Goal: Task Accomplishment & Management: Use online tool/utility

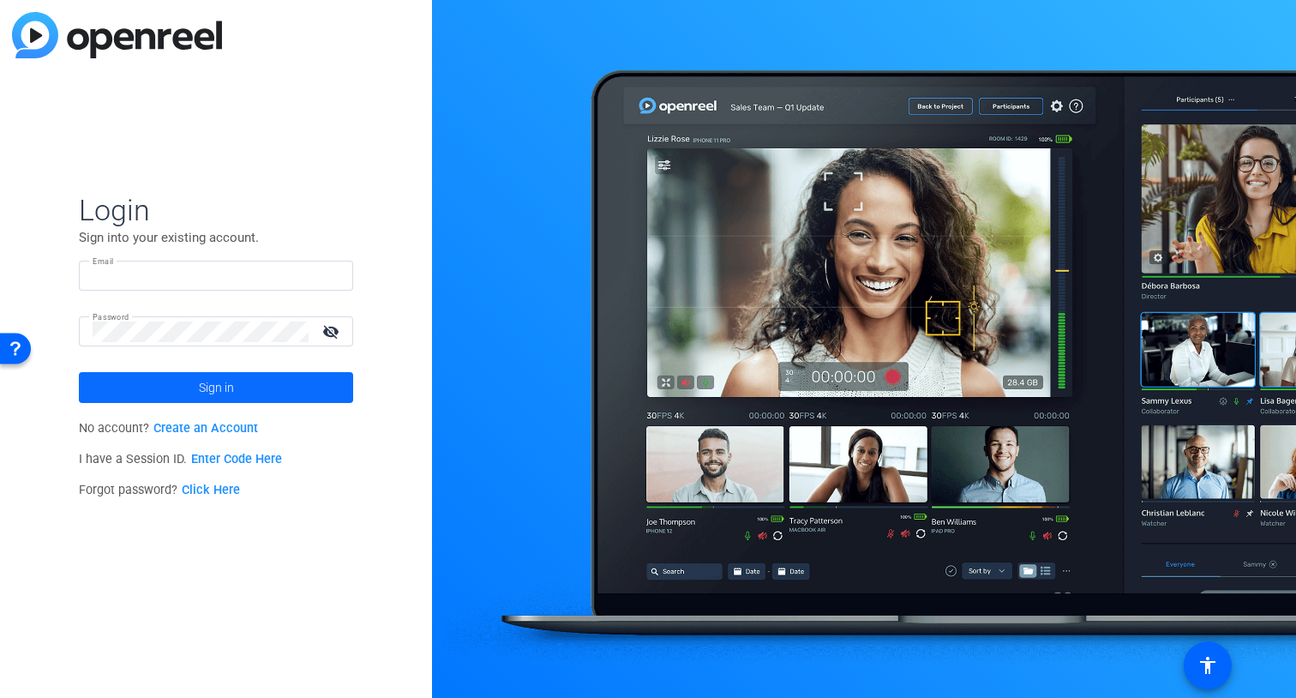
type input "[EMAIL_ADDRESS][DOMAIN_NAME]"
click at [231, 387] on span "Sign in" at bounding box center [216, 387] width 35 height 43
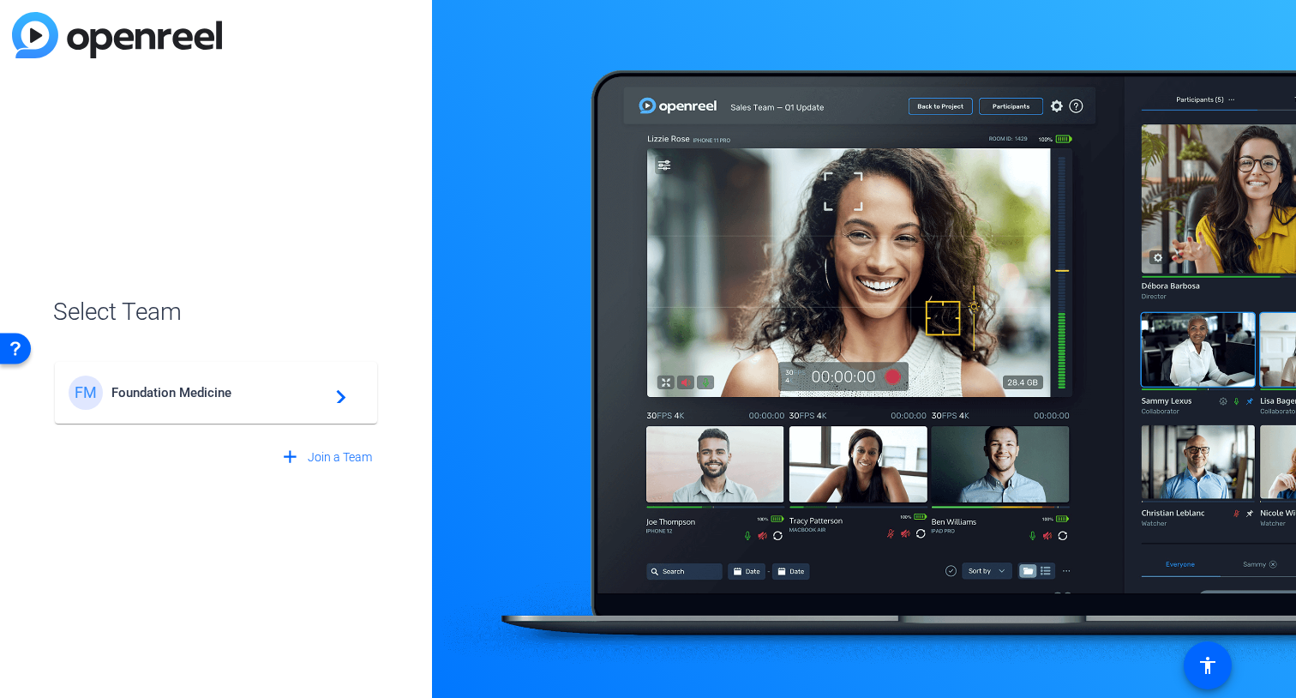
click at [248, 399] on span "Foundation Medicine" at bounding box center [218, 392] width 214 height 15
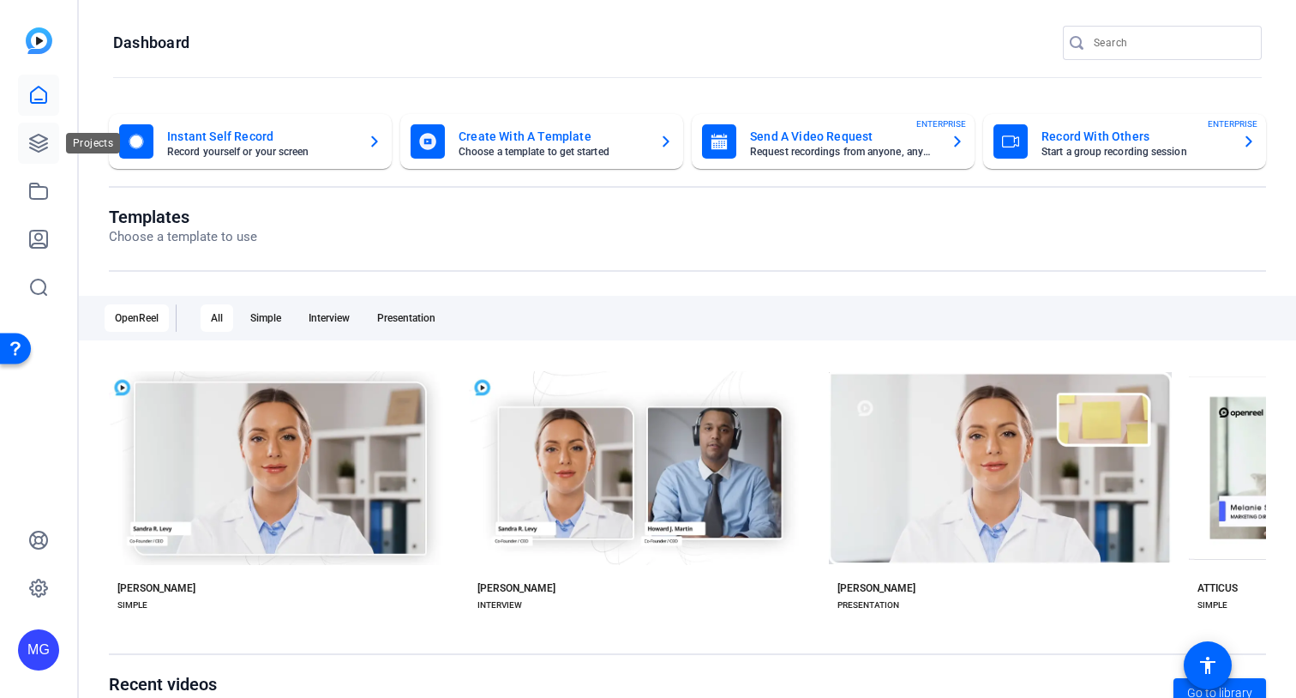
click at [37, 145] on icon at bounding box center [38, 143] width 21 height 21
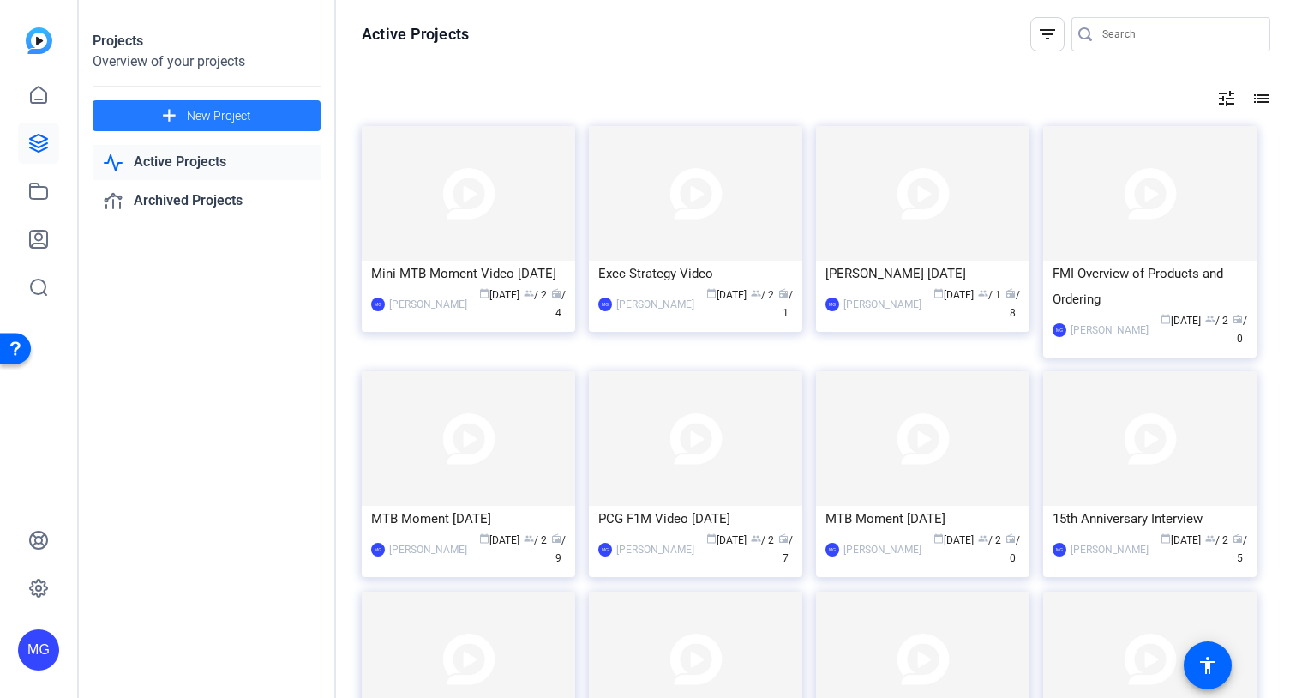
click at [222, 116] on span "New Project" at bounding box center [219, 116] width 64 height 18
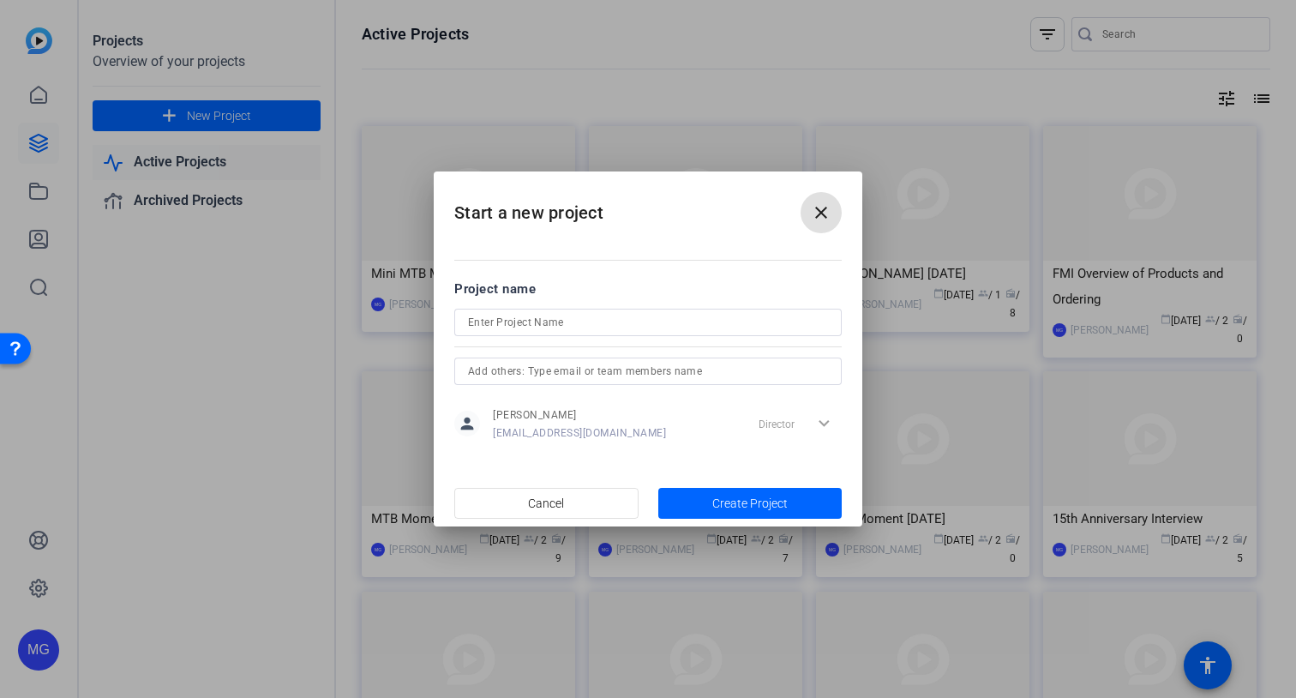
click at [541, 319] on input at bounding box center [648, 322] width 360 height 21
type input "Behind the Manuscript [DATE]"
click at [660, 366] on input "text" at bounding box center [648, 371] width 360 height 21
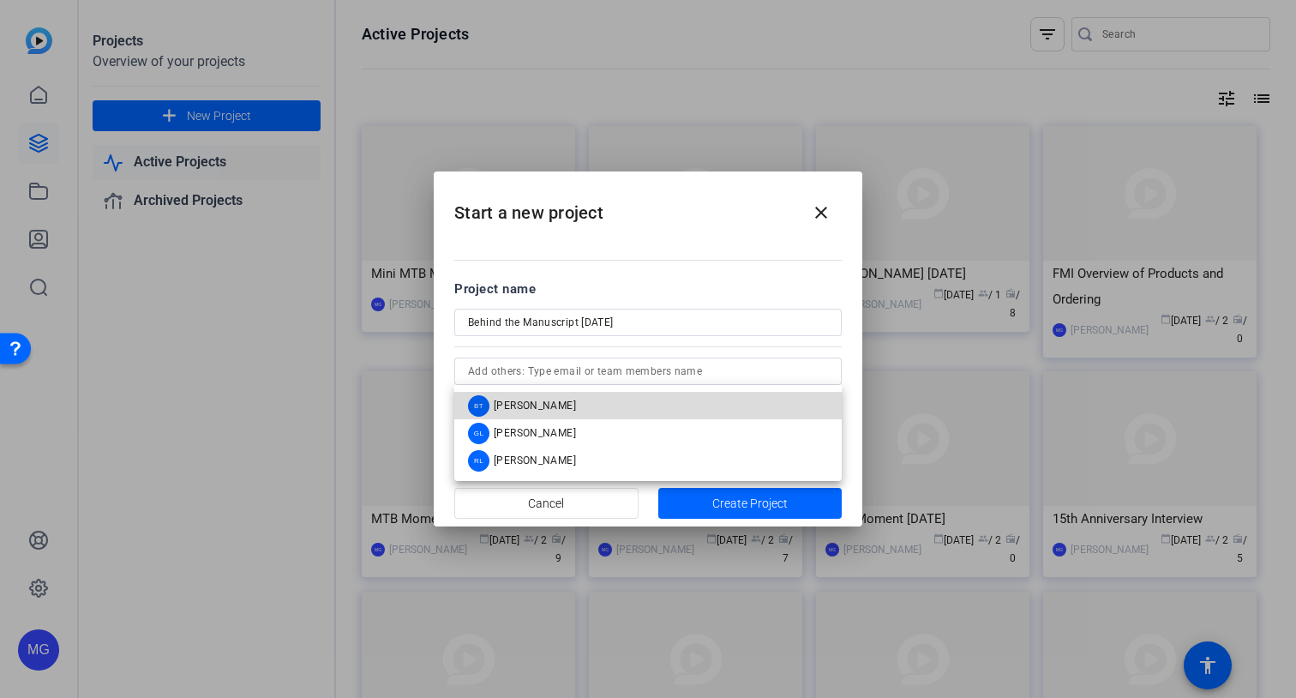
click at [591, 398] on mat-option "BT [PERSON_NAME]" at bounding box center [647, 405] width 387 height 27
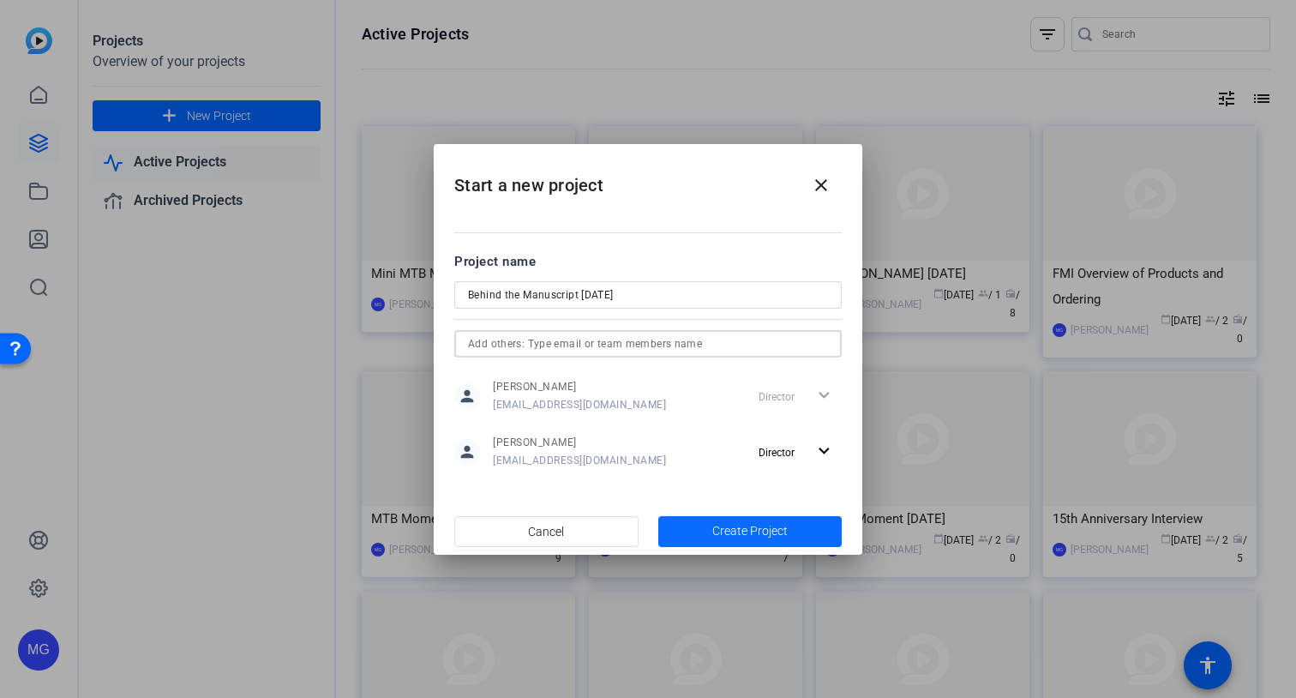
click at [779, 526] on span "Create Project" at bounding box center [749, 531] width 75 height 18
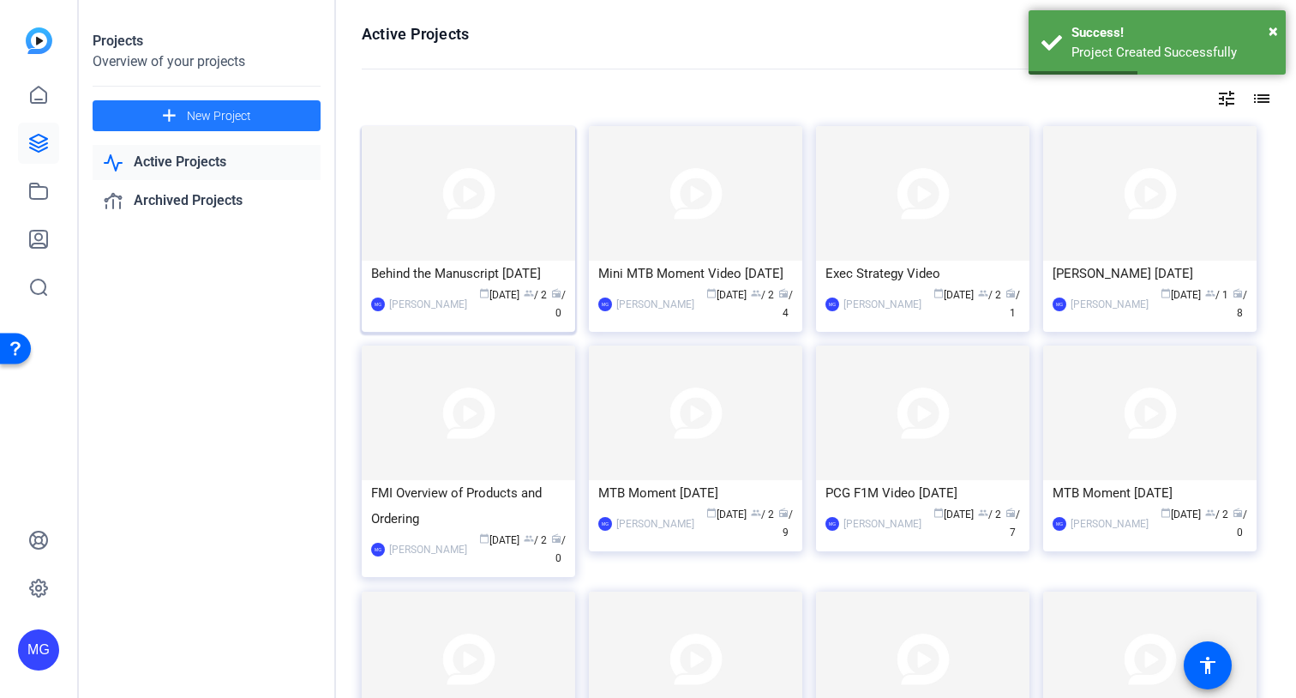
click at [440, 270] on div "Behind the Manuscript [DATE]" at bounding box center [468, 274] width 195 height 26
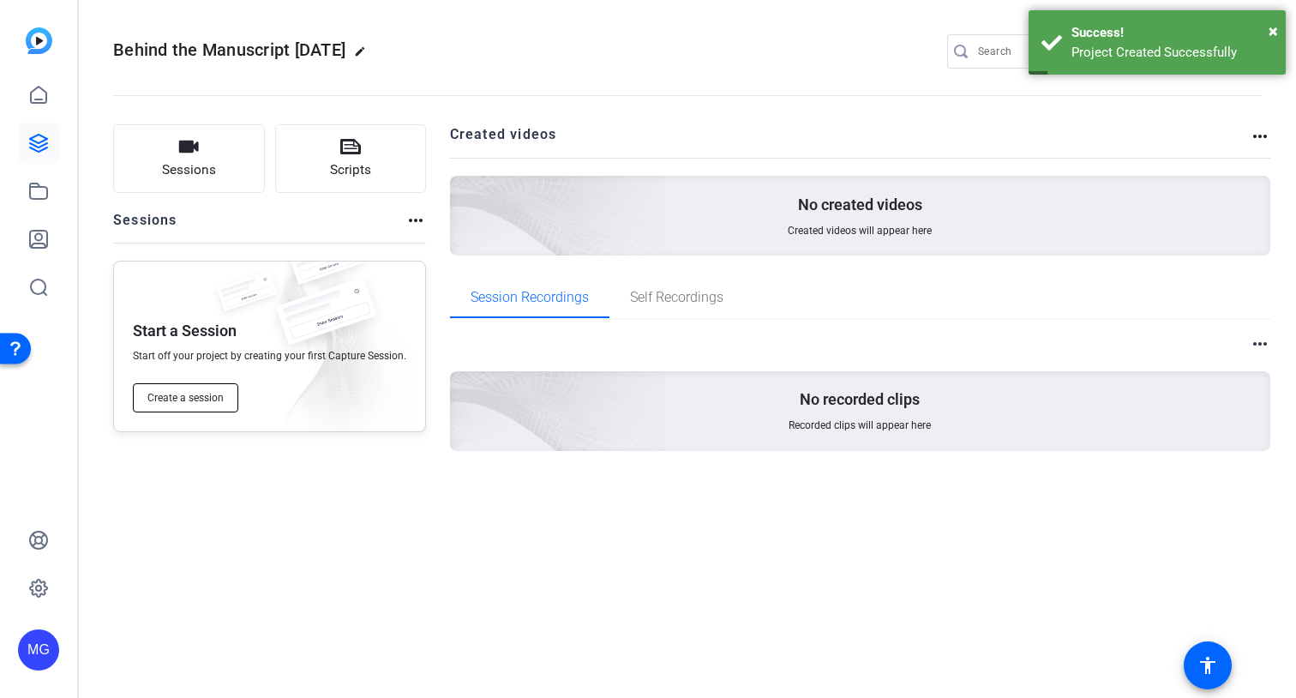
click at [175, 400] on span "Create a session" at bounding box center [185, 398] width 76 height 14
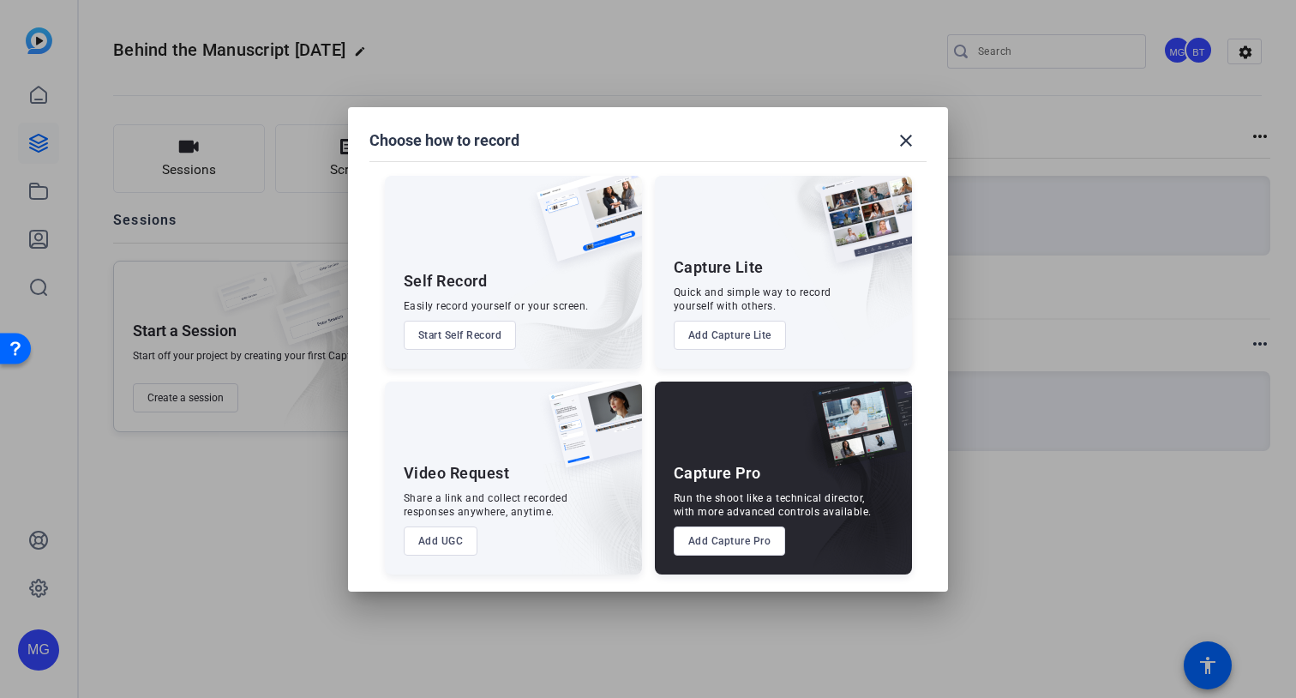
click at [714, 552] on button "Add Capture Pro" at bounding box center [730, 540] width 112 height 29
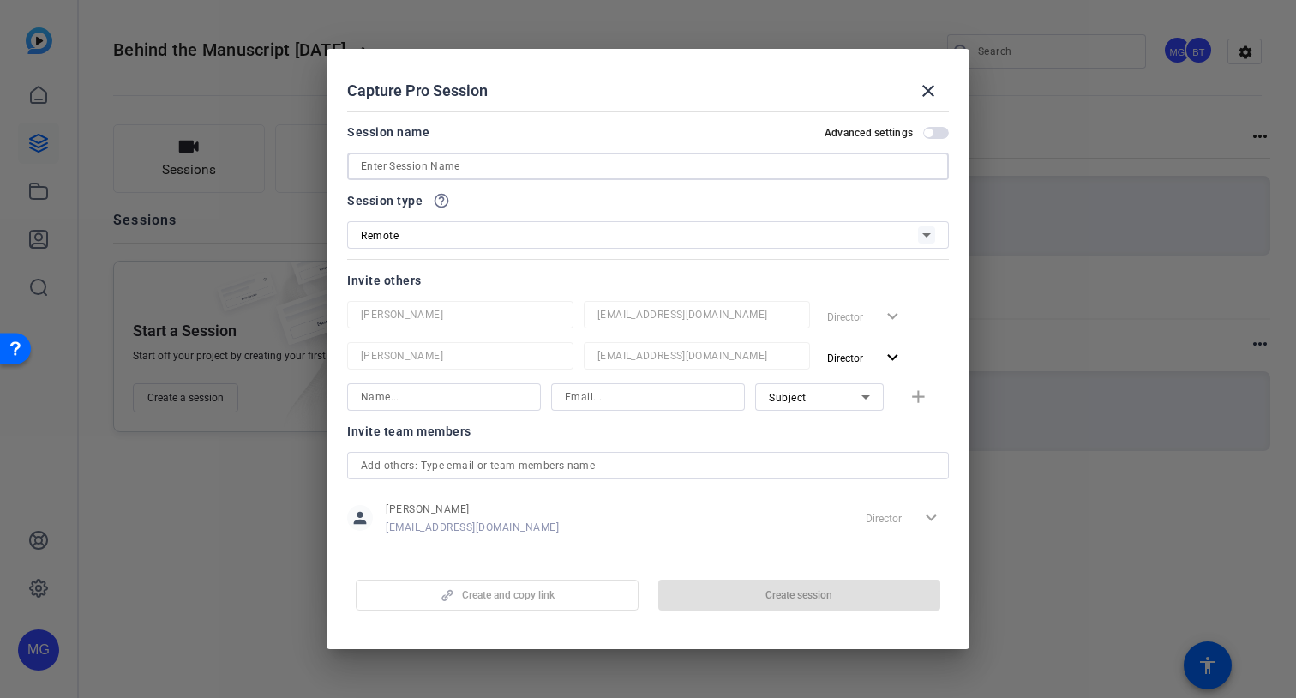
click at [484, 160] on input at bounding box center [648, 166] width 574 height 21
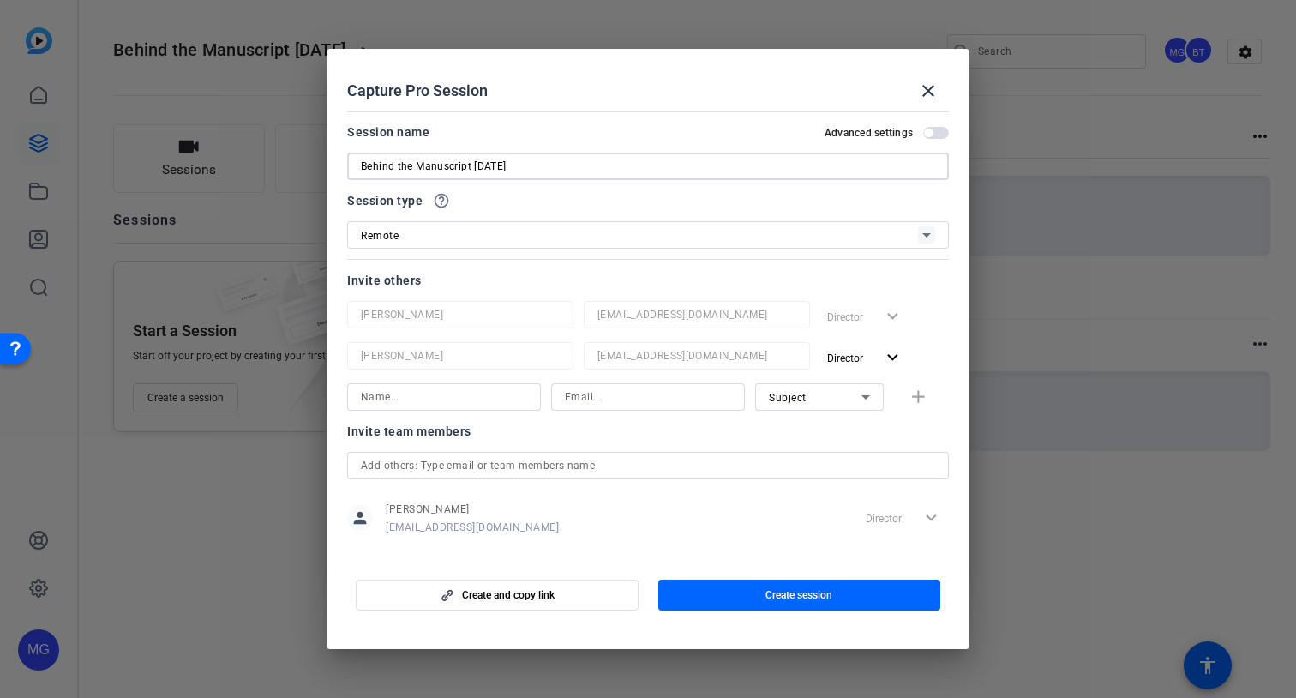
type input "Behind the Manuscript [DATE]"
click at [489, 246] on div "Remote" at bounding box center [648, 234] width 574 height 27
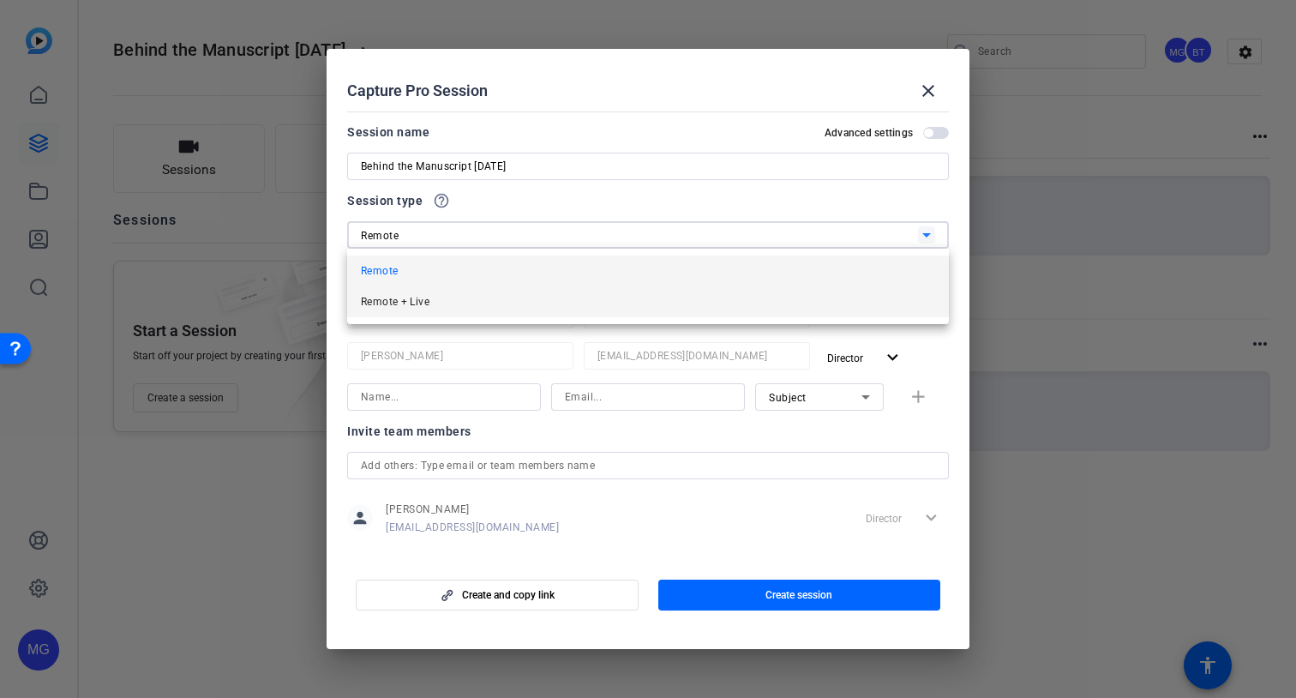
click at [455, 294] on mat-option "Remote + Live" at bounding box center [648, 301] width 602 height 31
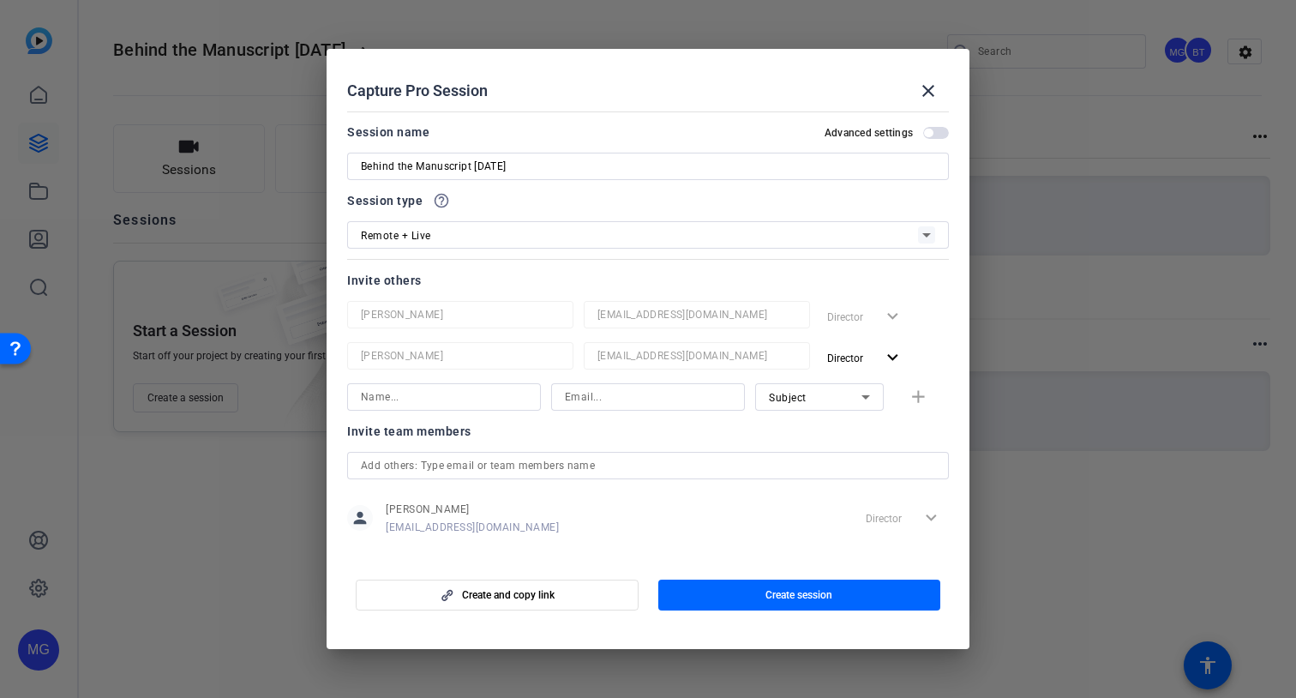
click at [422, 406] on input at bounding box center [444, 397] width 166 height 21
click at [598, 404] on input at bounding box center [648, 397] width 166 height 21
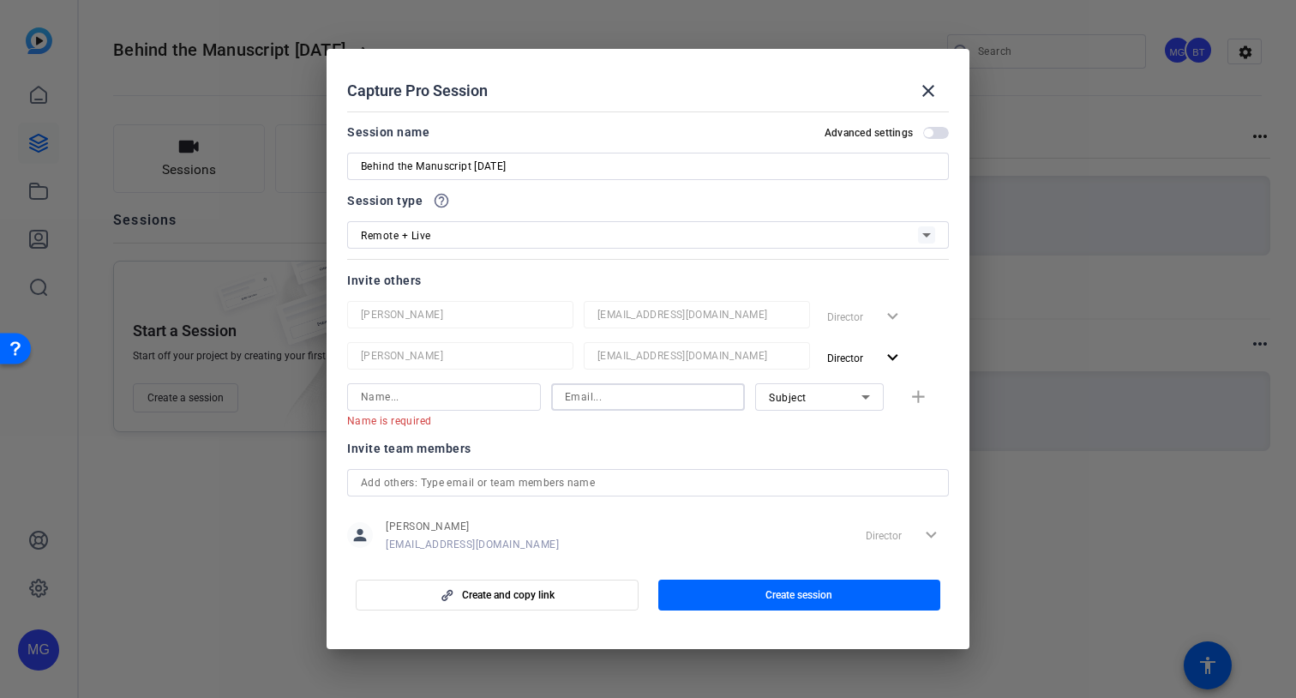
paste input "[EMAIL_ADDRESS][DOMAIN_NAME]"
type input "[EMAIL_ADDRESS][DOMAIN_NAME]"
click at [481, 389] on input at bounding box center [444, 397] width 166 height 21
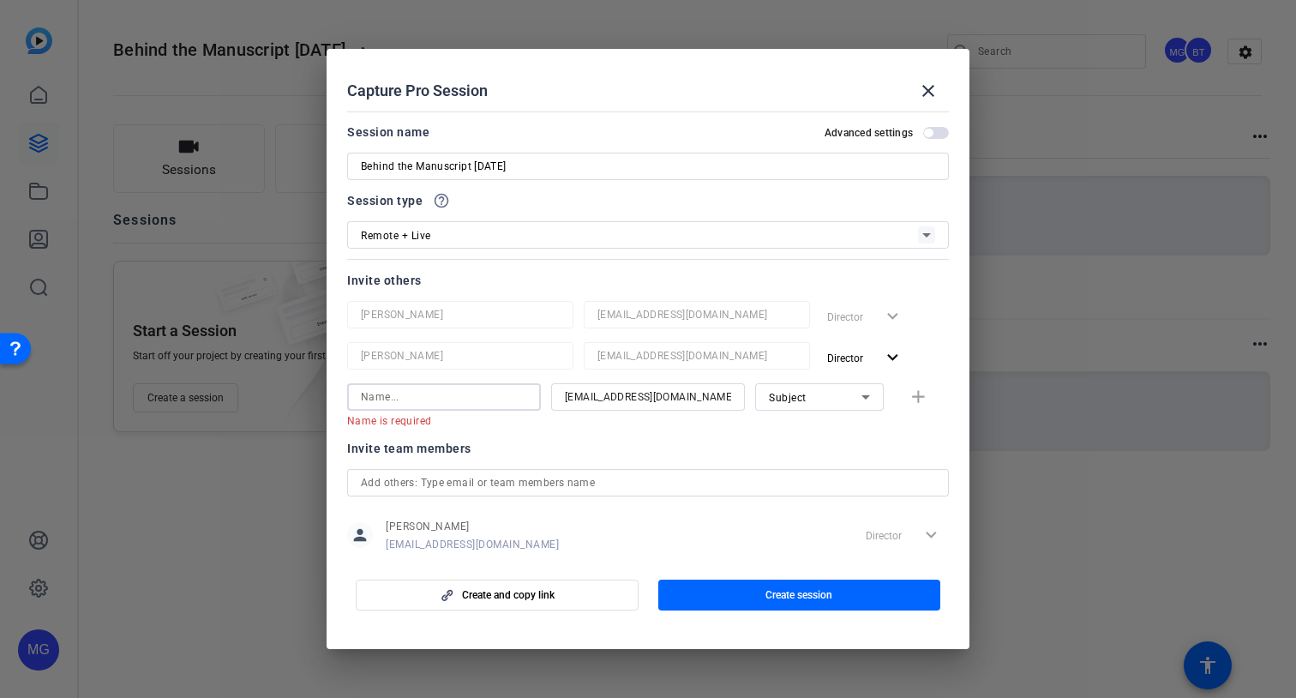
paste input "[PERSON_NAME] [PERSON_NAME]"
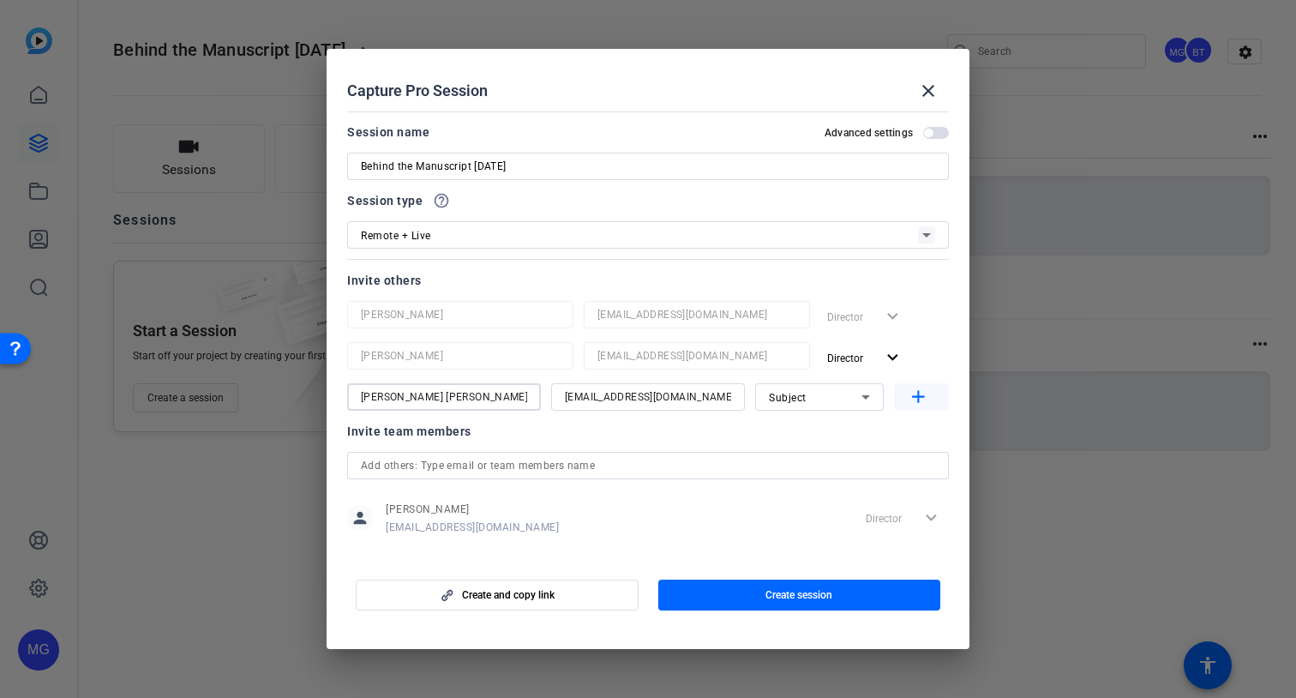
type input "[PERSON_NAME] [PERSON_NAME]"
click at [923, 392] on mat-icon "add" at bounding box center [918, 397] width 21 height 21
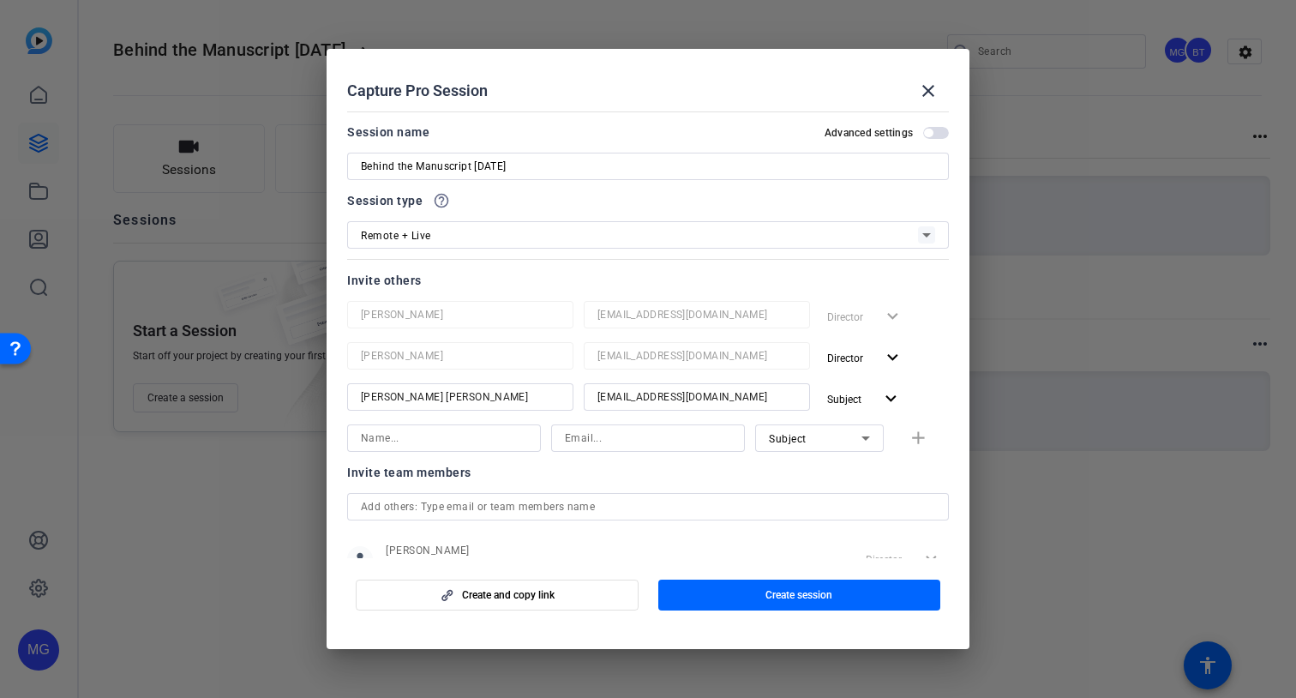
click at [449, 449] on div at bounding box center [444, 437] width 166 height 27
paste input "[PERSON_NAME]"
type input "[PERSON_NAME]"
click at [919, 434] on div "[PERSON_NAME] Subject add" at bounding box center [648, 437] width 602 height 27
click at [870, 434] on icon at bounding box center [866, 438] width 21 height 21
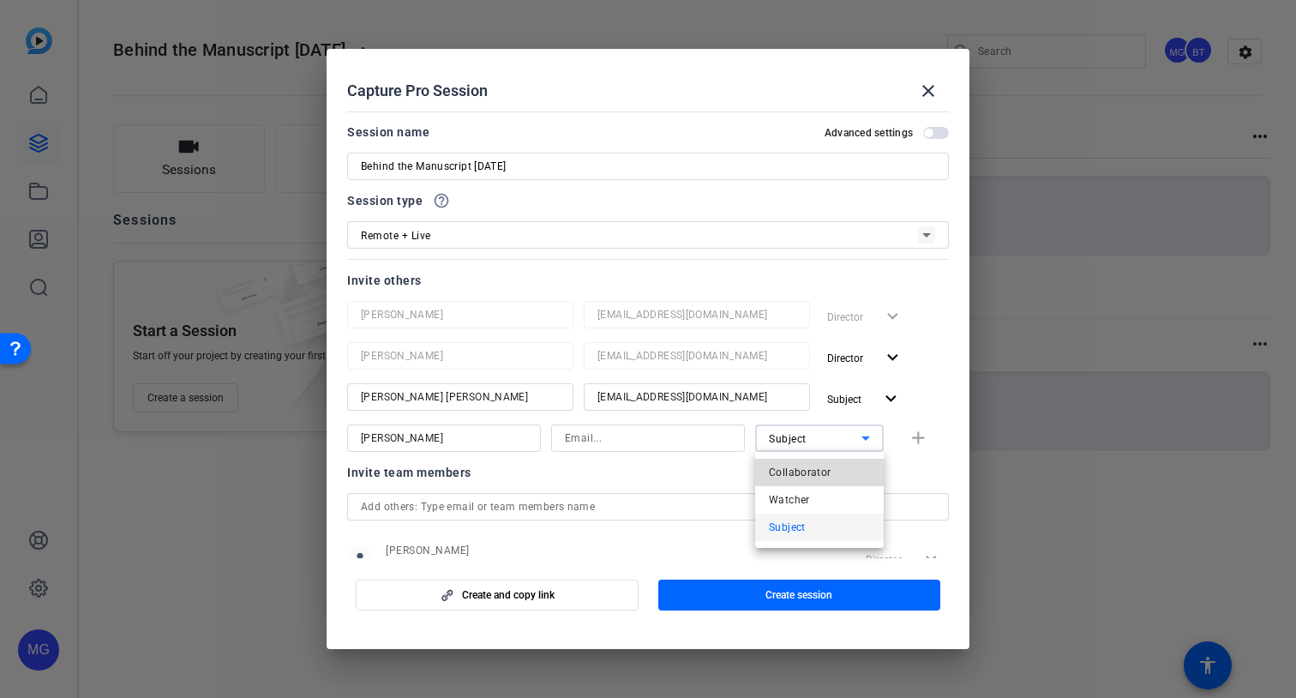
click at [817, 476] on span "Collaborator" at bounding box center [800, 472] width 63 height 21
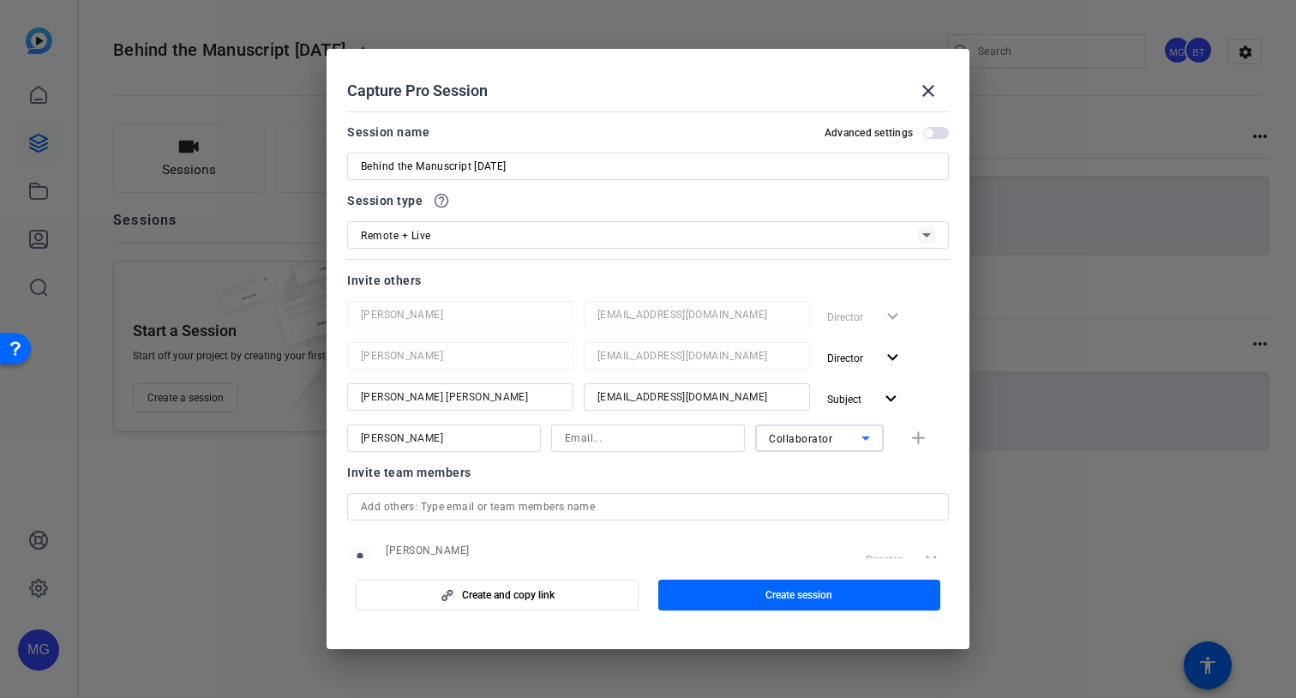
click at [605, 434] on input at bounding box center [648, 438] width 166 height 21
paste input "[PERSON_NAME]"
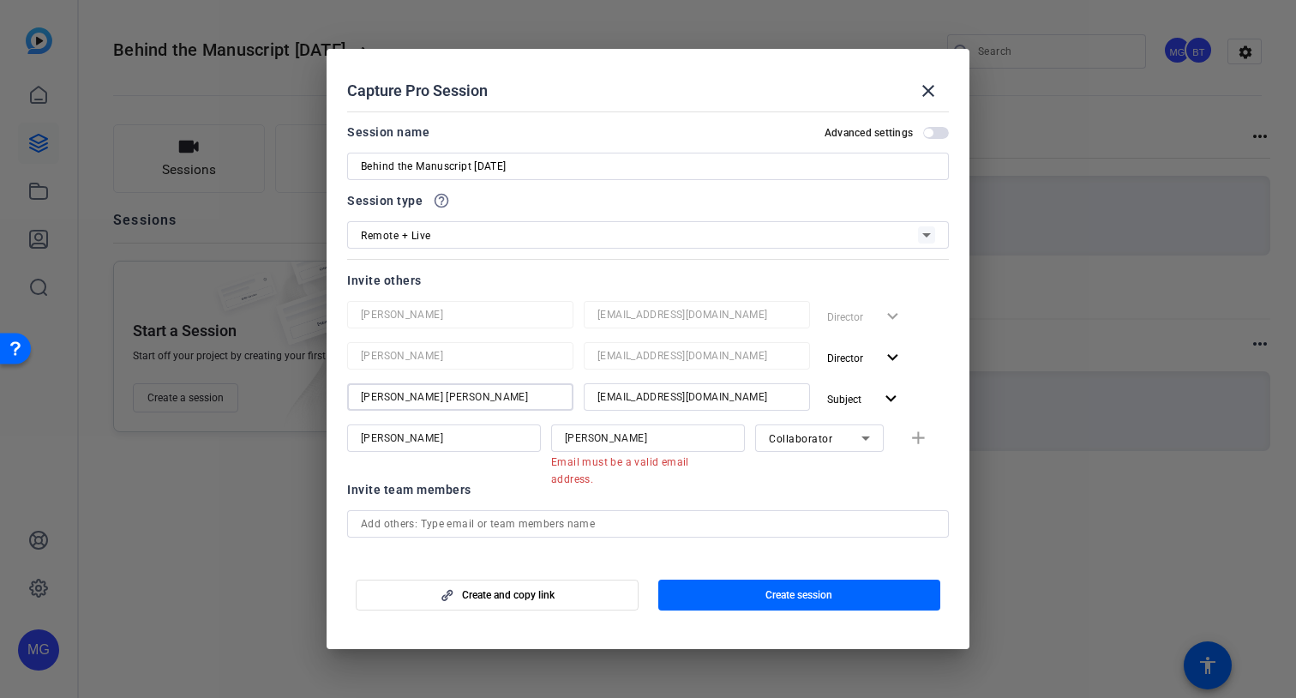
drag, startPoint x: 532, startPoint y: 399, endPoint x: 357, endPoint y: 396, distance: 175.8
click at [357, 396] on div "[PERSON_NAME] [PERSON_NAME]" at bounding box center [460, 396] width 226 height 27
click at [640, 437] on input "[PERSON_NAME]" at bounding box center [648, 438] width 166 height 21
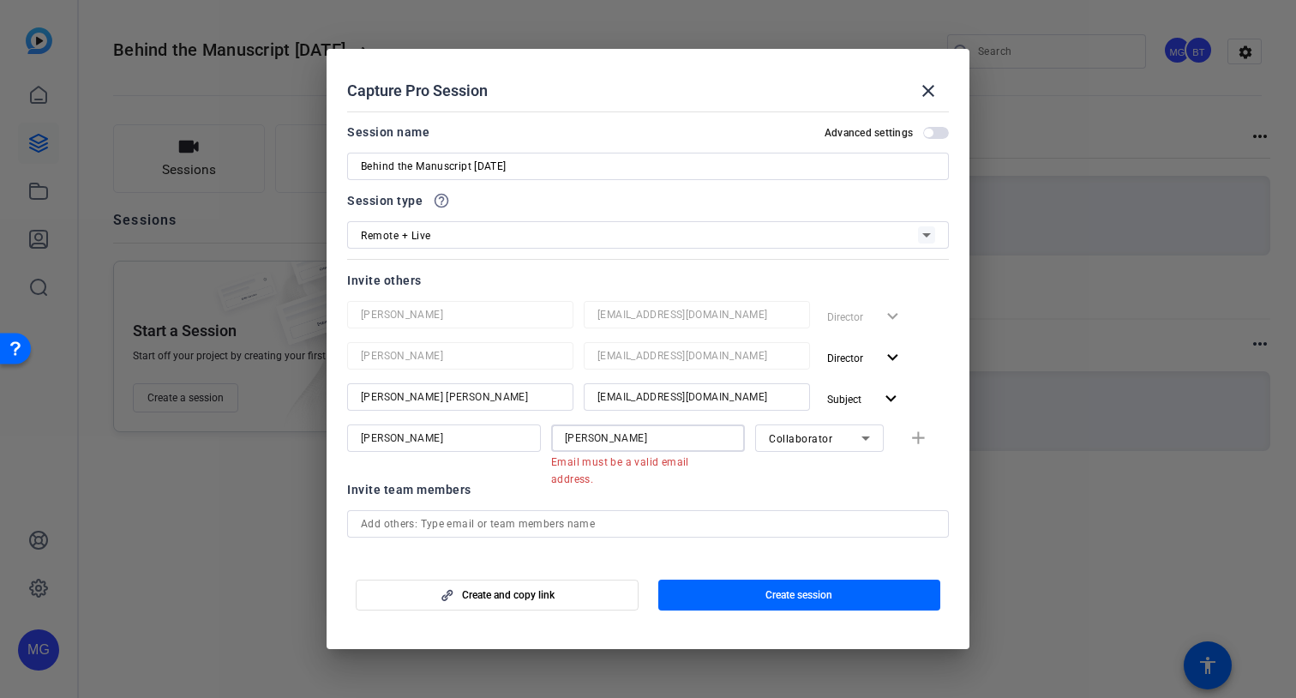
paste input "[EMAIL_ADDRESS][DOMAIN_NAME]"
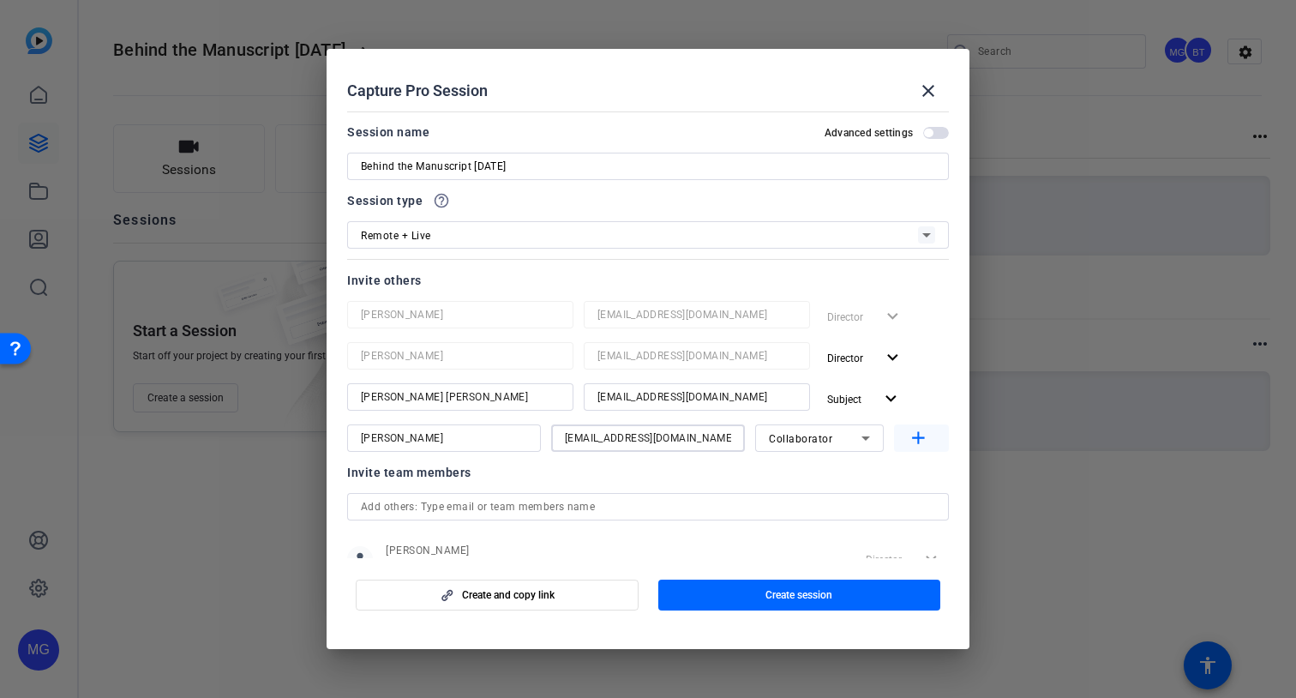
type input "[EMAIL_ADDRESS][DOMAIN_NAME]"
click at [926, 435] on mat-icon "add" at bounding box center [918, 438] width 21 height 21
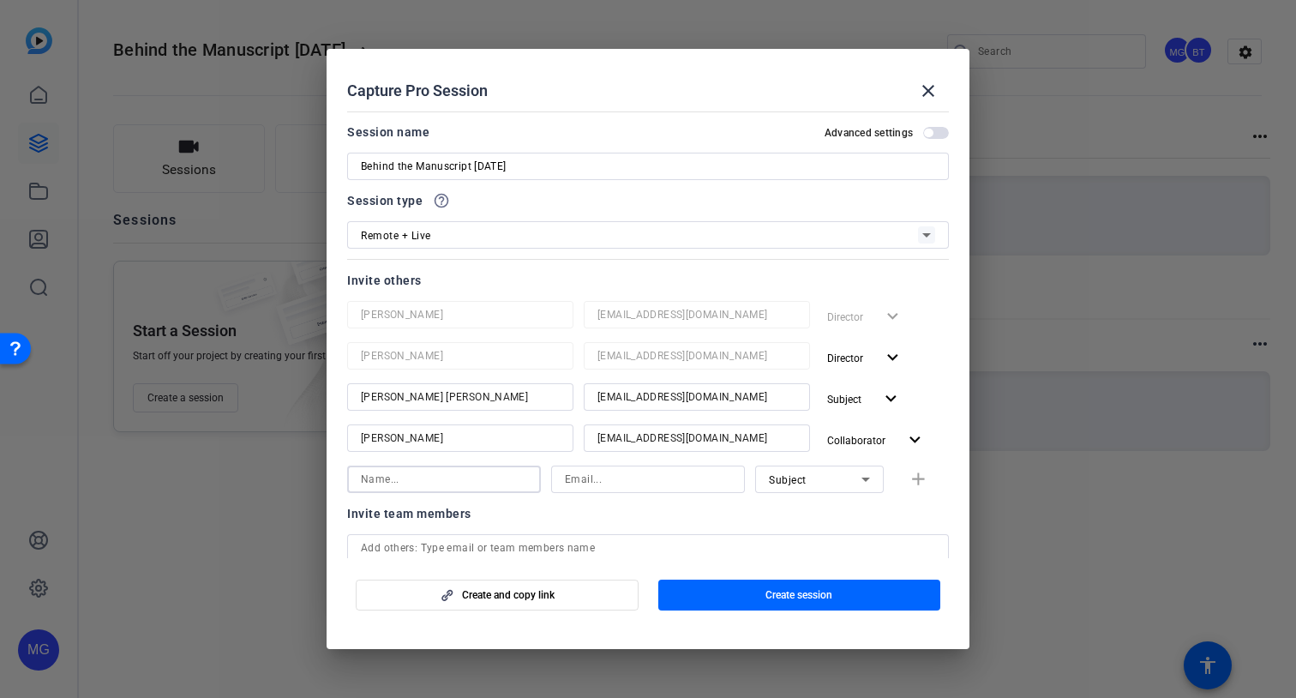
click at [473, 484] on input at bounding box center [444, 479] width 166 height 21
type input "[PERSON_NAME]"
paste input "[EMAIL_ADDRESS][DOMAIN_NAME]"
type input "[EMAIL_ADDRESS][DOMAIN_NAME]"
click at [402, 489] on input "[PERSON_NAME]" at bounding box center [444, 479] width 166 height 21
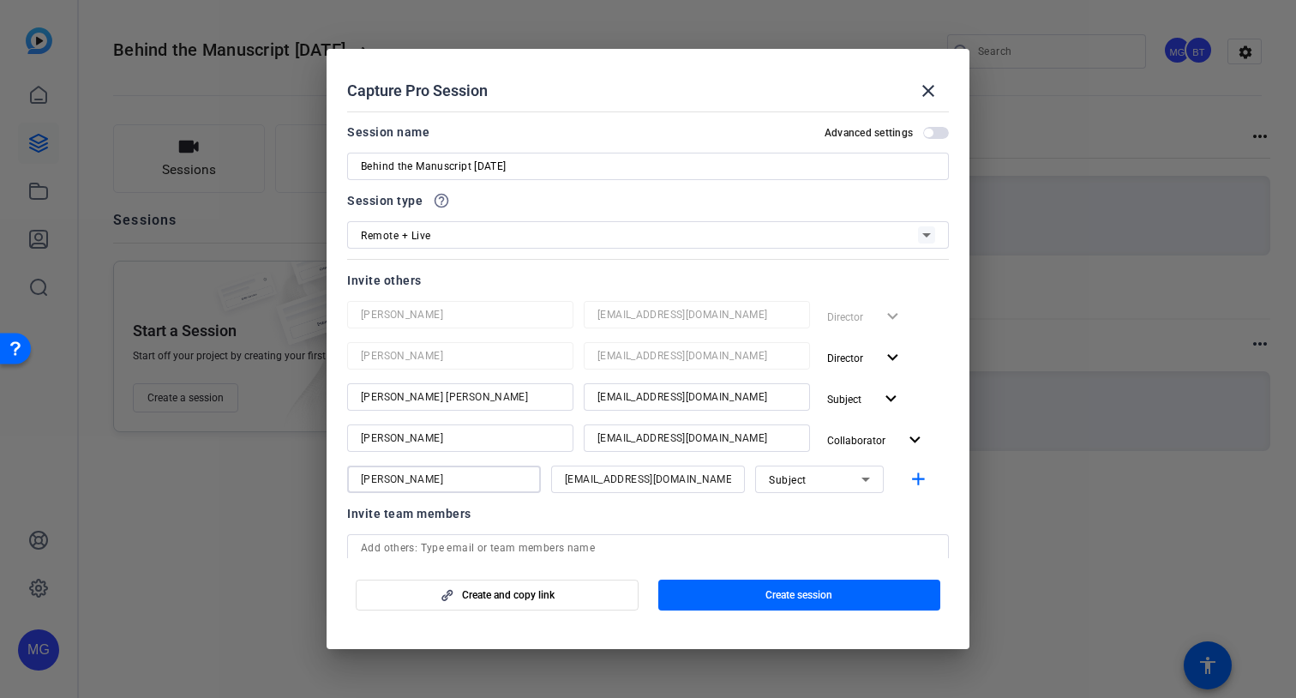
type input "[PERSON_NAME]"
click at [823, 486] on div "Subject" at bounding box center [815, 479] width 93 height 21
click at [804, 516] on span "Collaborator" at bounding box center [800, 513] width 63 height 21
click at [907, 491] on span "button" at bounding box center [921, 479] width 55 height 41
click at [946, 496] on div "[PERSON_NAME] [EMAIL_ADDRESS][DOMAIN_NAME] Director expand_more [PERSON_NAME] […" at bounding box center [648, 417] width 602 height 233
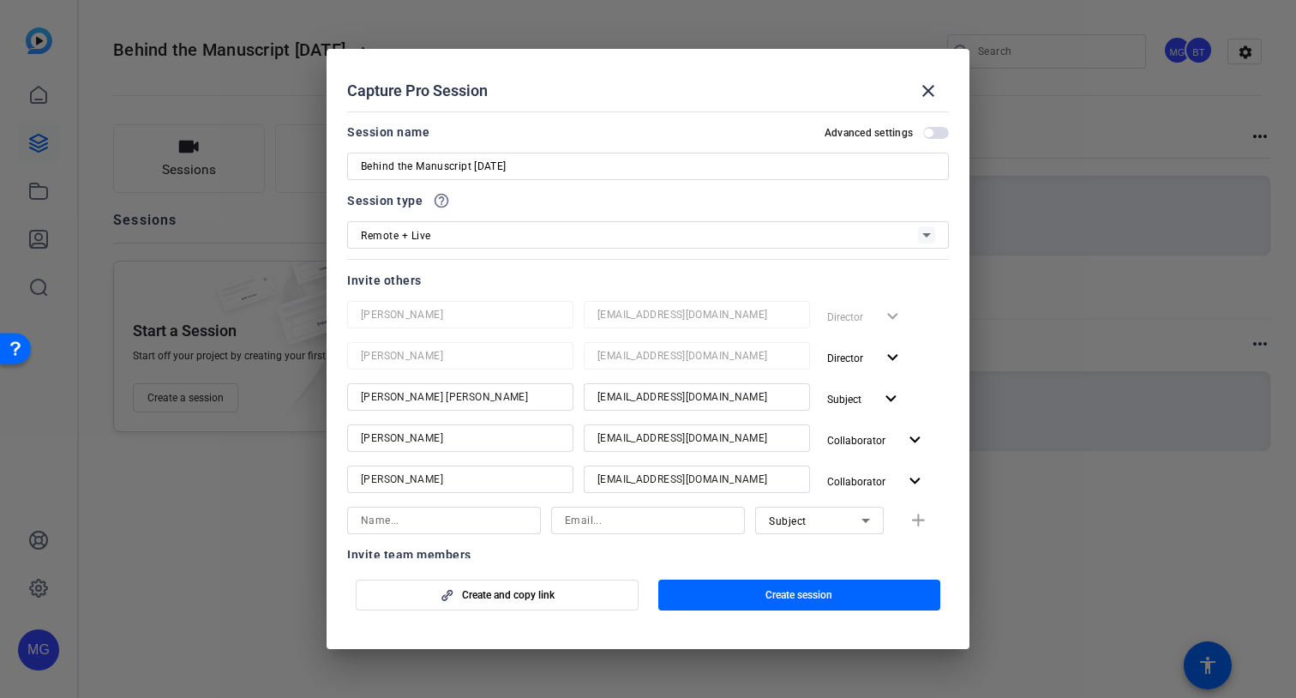
click at [939, 128] on span "button" at bounding box center [936, 133] width 26 height 12
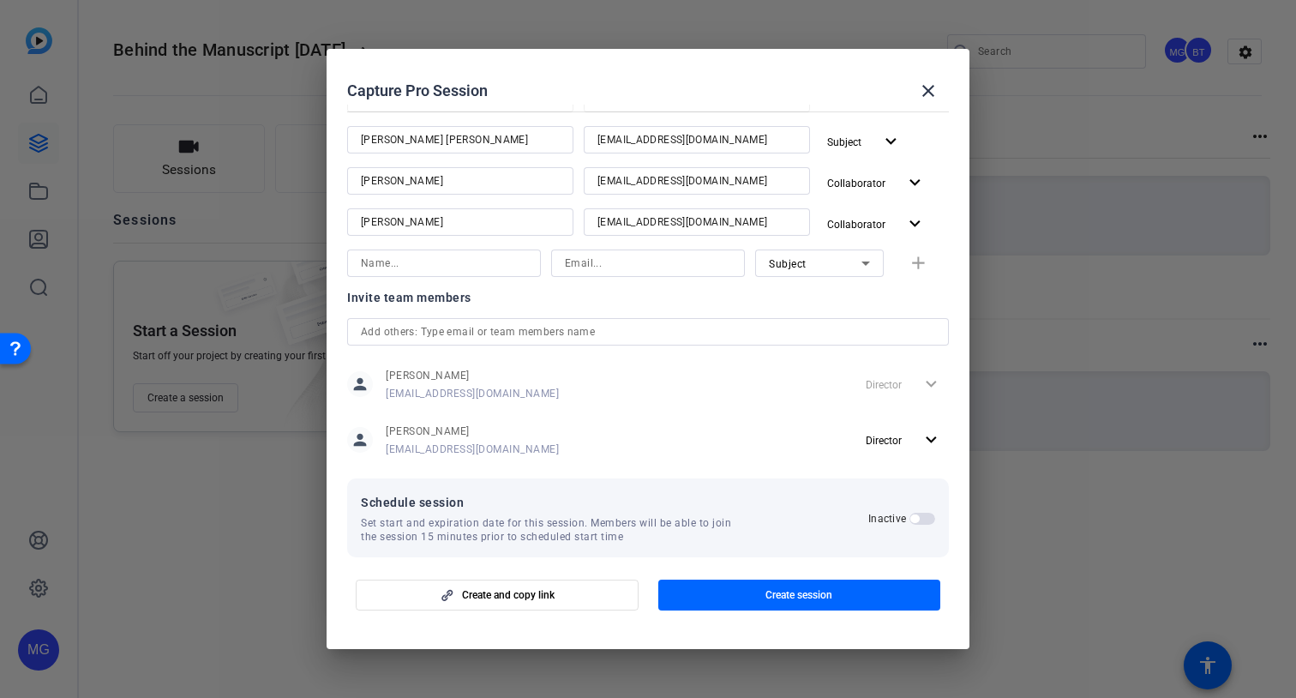
scroll to position [275, 0]
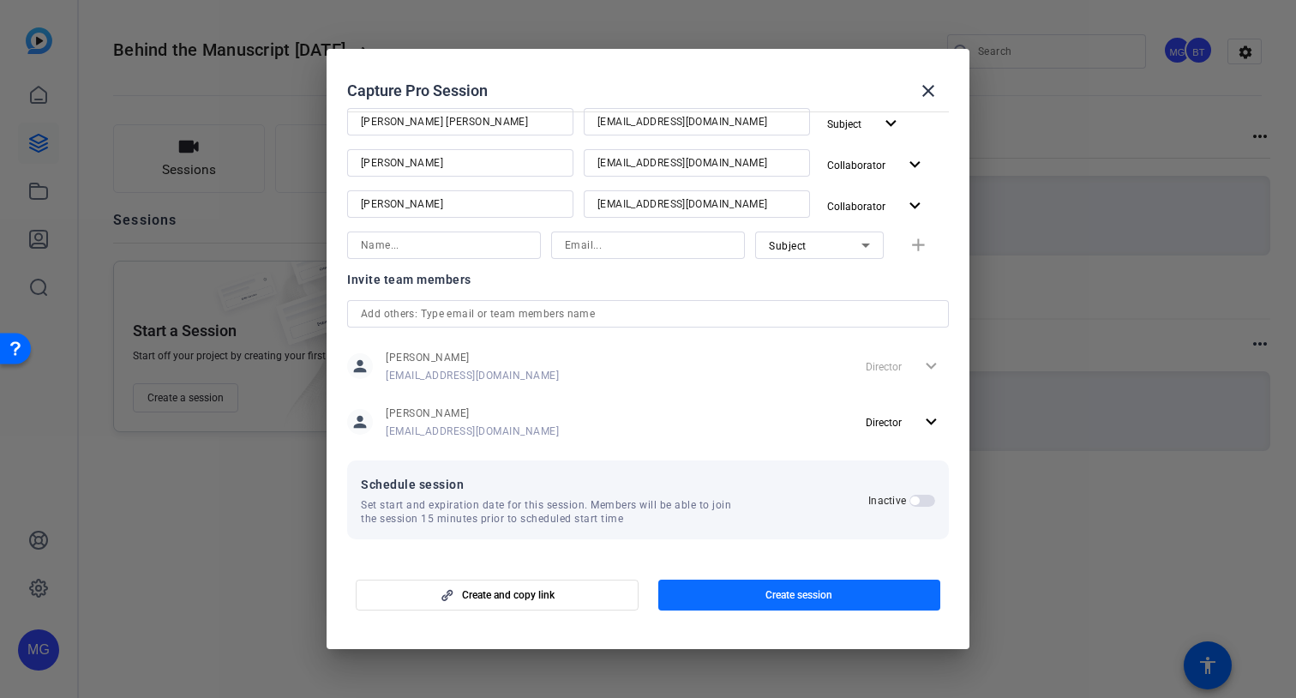
click at [766, 596] on span "Create session" at bounding box center [799, 595] width 67 height 14
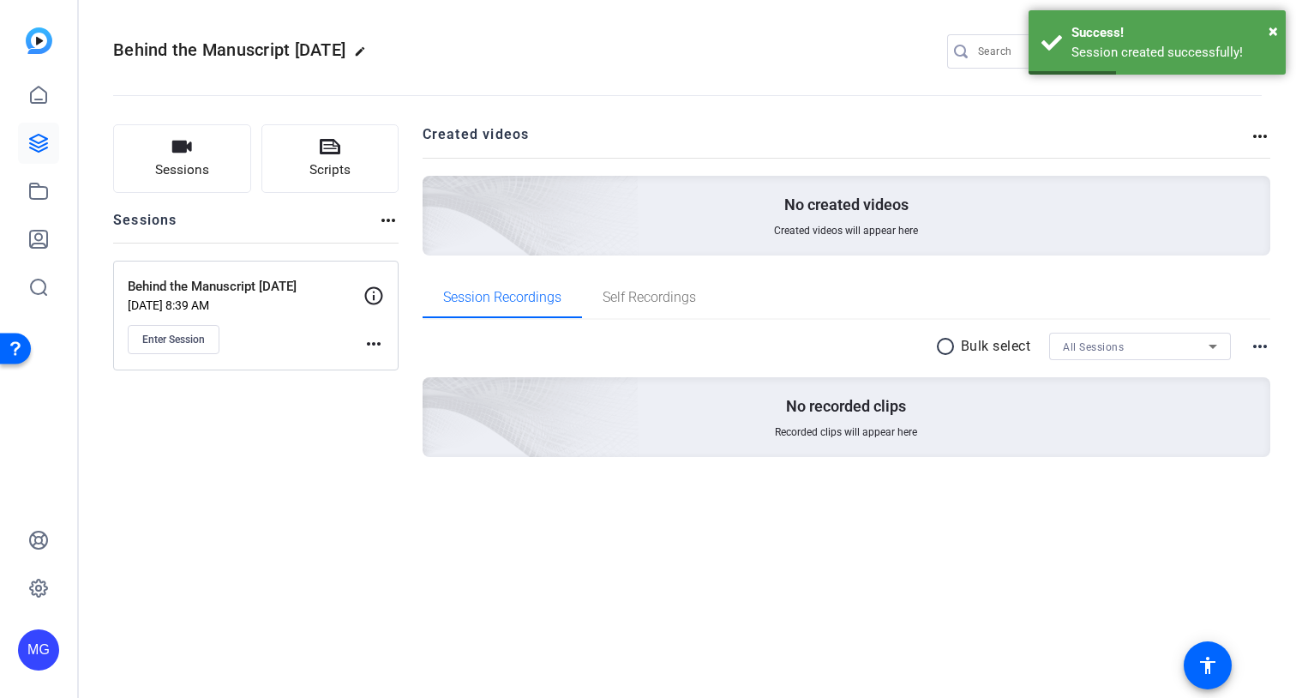
click at [374, 346] on mat-icon "more_horiz" at bounding box center [373, 343] width 21 height 21
click at [368, 304] on div at bounding box center [648, 349] width 1296 height 698
click at [369, 302] on icon at bounding box center [374, 295] width 18 height 18
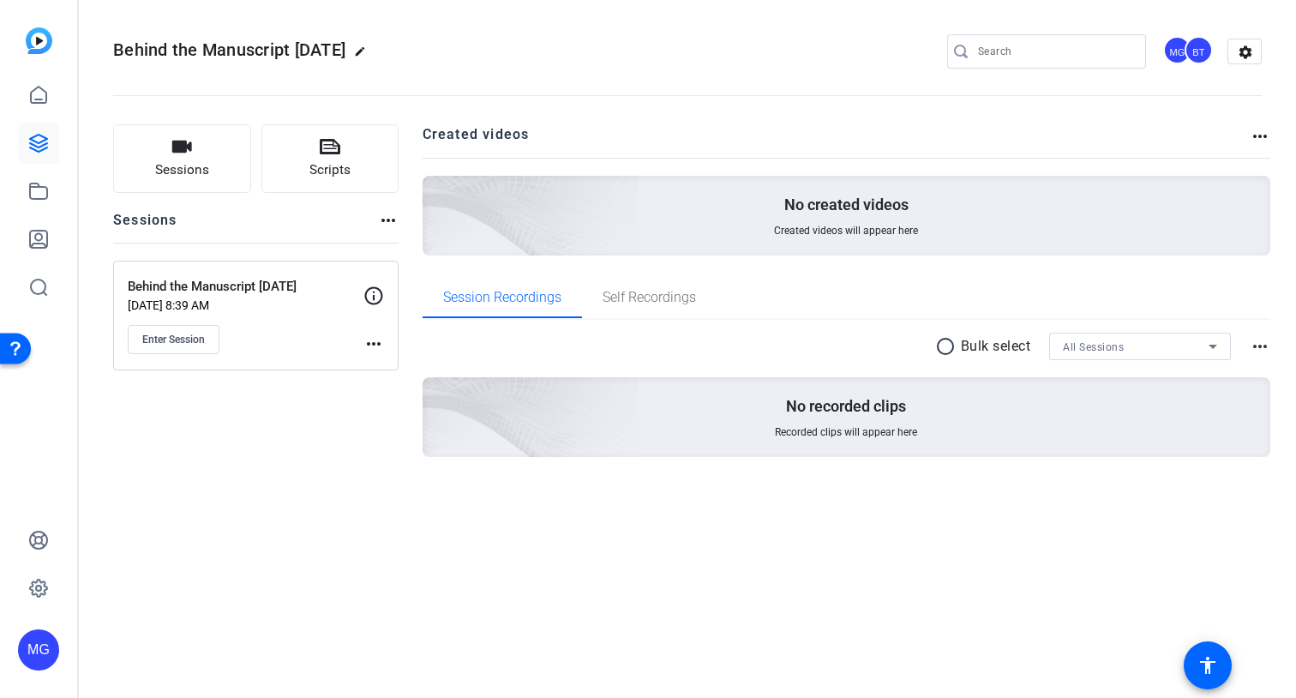
click at [378, 292] on icon at bounding box center [373, 295] width 21 height 21
click at [244, 295] on p "Behind the Manuscript [DATE]" at bounding box center [246, 287] width 236 height 20
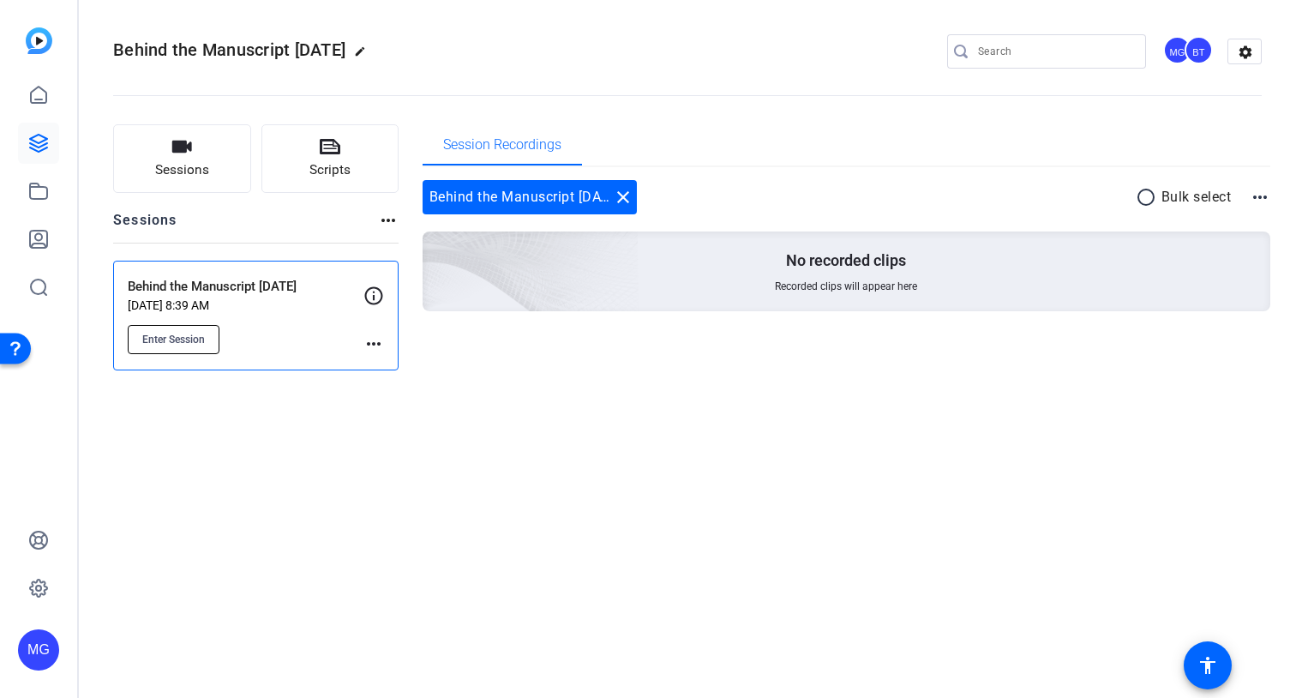
click at [195, 337] on span "Enter Session" at bounding box center [173, 340] width 63 height 14
click at [369, 344] on mat-icon "more_horiz" at bounding box center [373, 343] width 21 height 21
click at [405, 367] on span "Edit Session" at bounding box center [416, 368] width 78 height 21
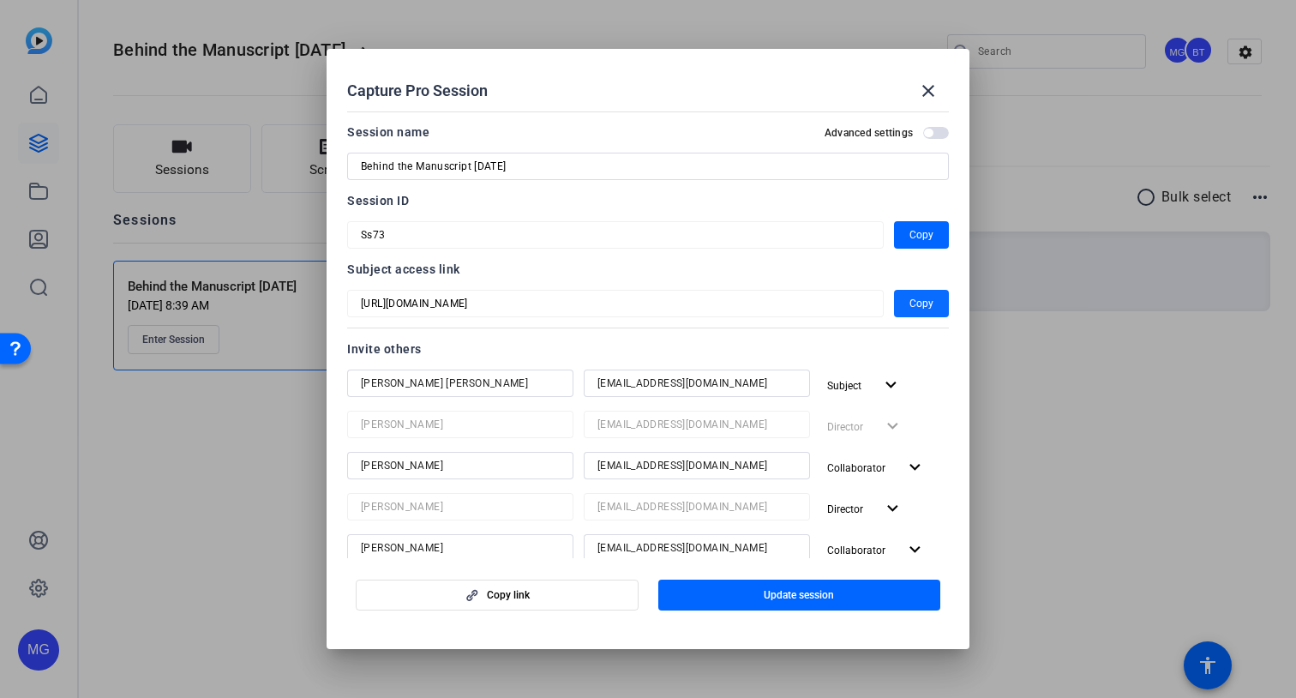
click at [927, 304] on span "Copy" at bounding box center [922, 303] width 24 height 21
click at [905, 305] on span "button" at bounding box center [921, 303] width 55 height 41
click at [910, 235] on span "Copy" at bounding box center [922, 235] width 24 height 21
click at [764, 596] on span "Update session" at bounding box center [799, 595] width 70 height 14
